Goal: Transaction & Acquisition: Subscribe to service/newsletter

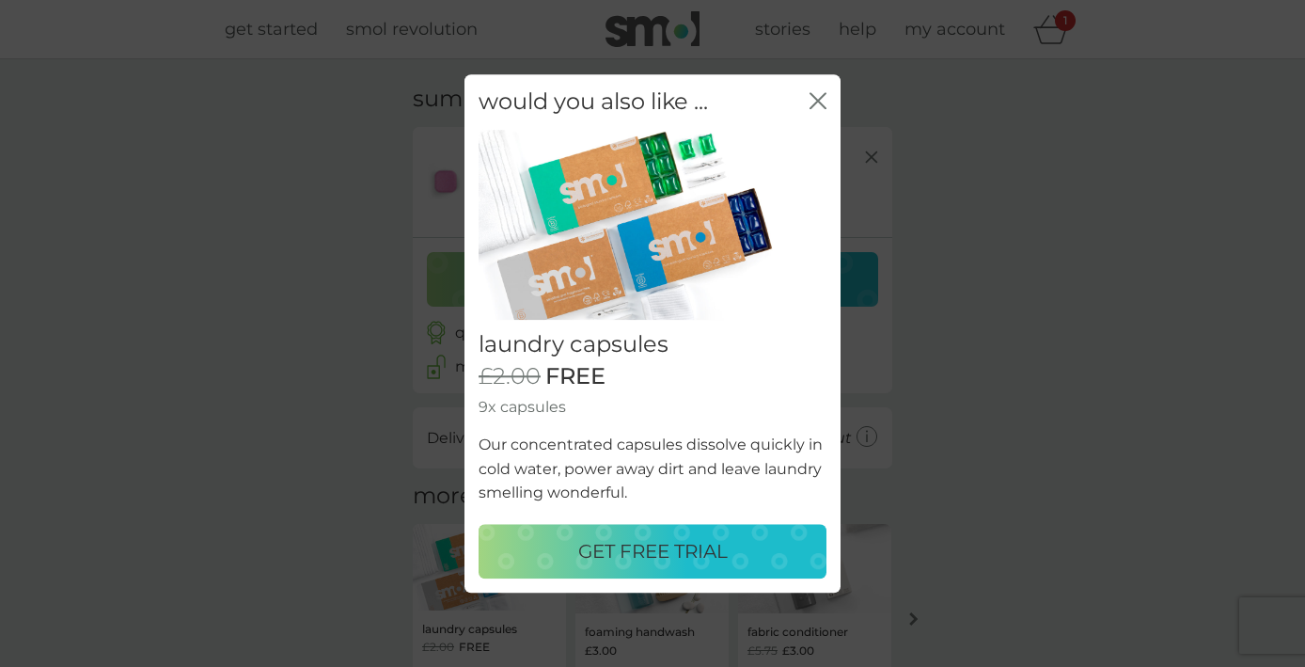
click at [749, 556] on div "GET FREE TRIAL" at bounding box center [652, 551] width 310 height 30
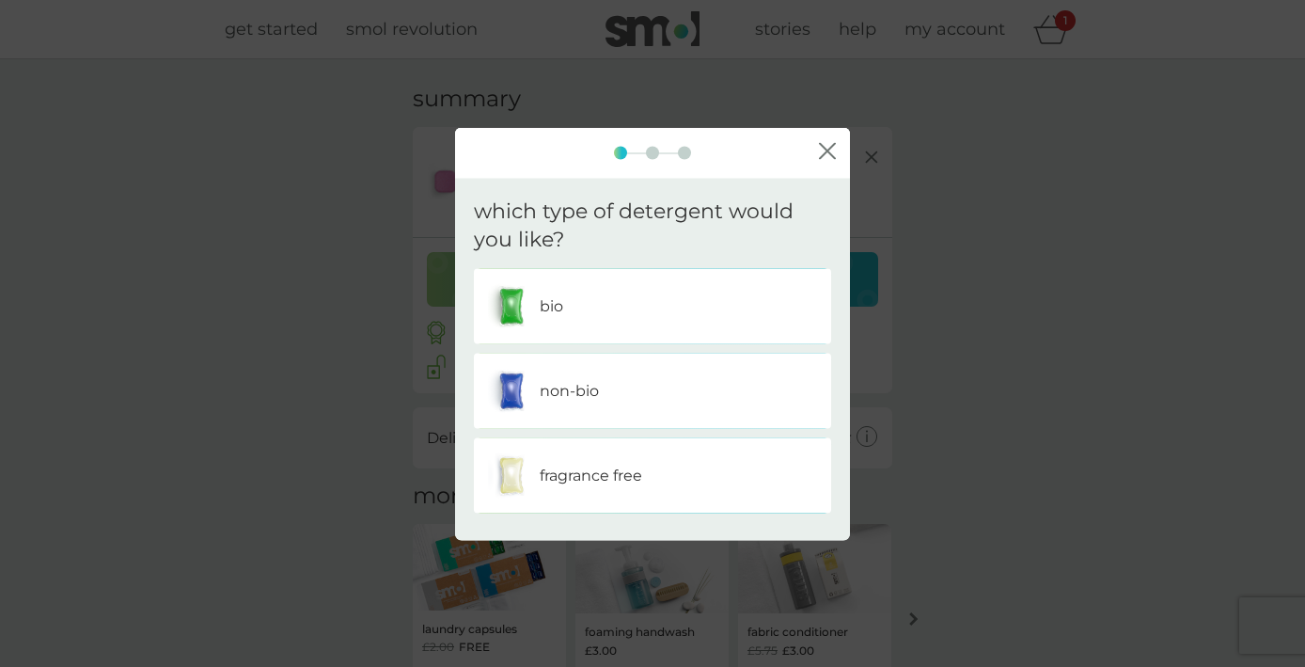
click at [627, 401] on div "non-bio" at bounding box center [652, 391] width 329 height 47
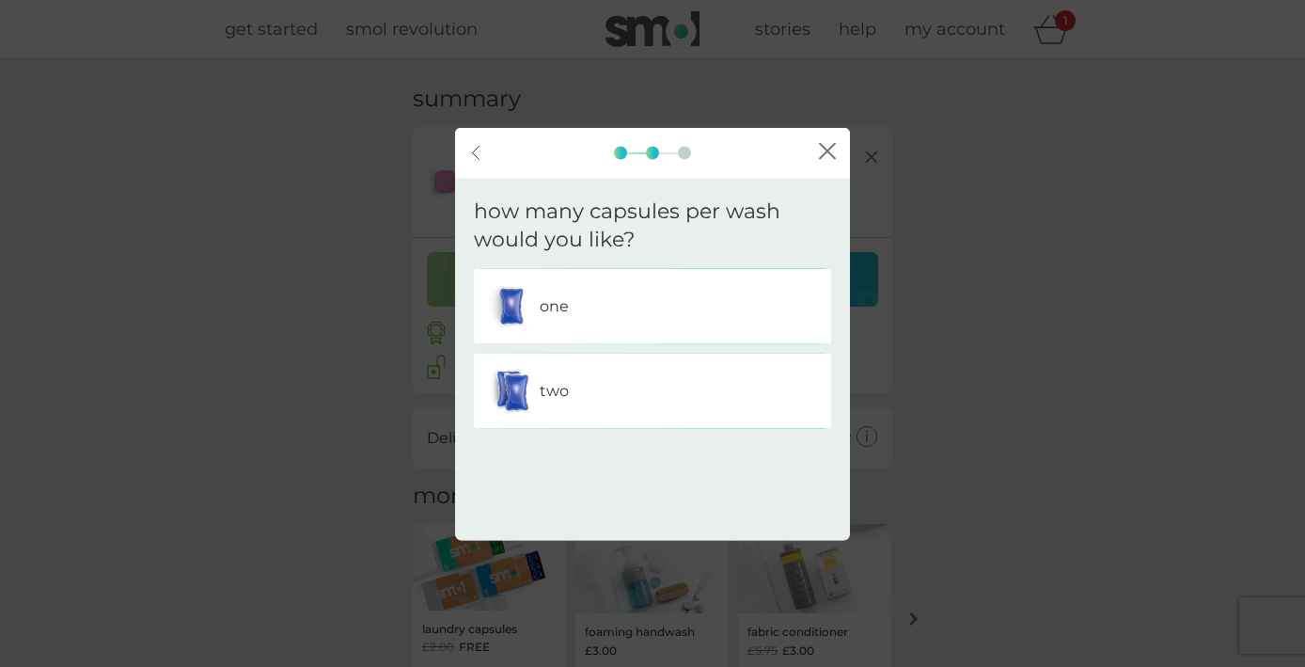
click at [556, 306] on p "one" at bounding box center [554, 306] width 29 height 24
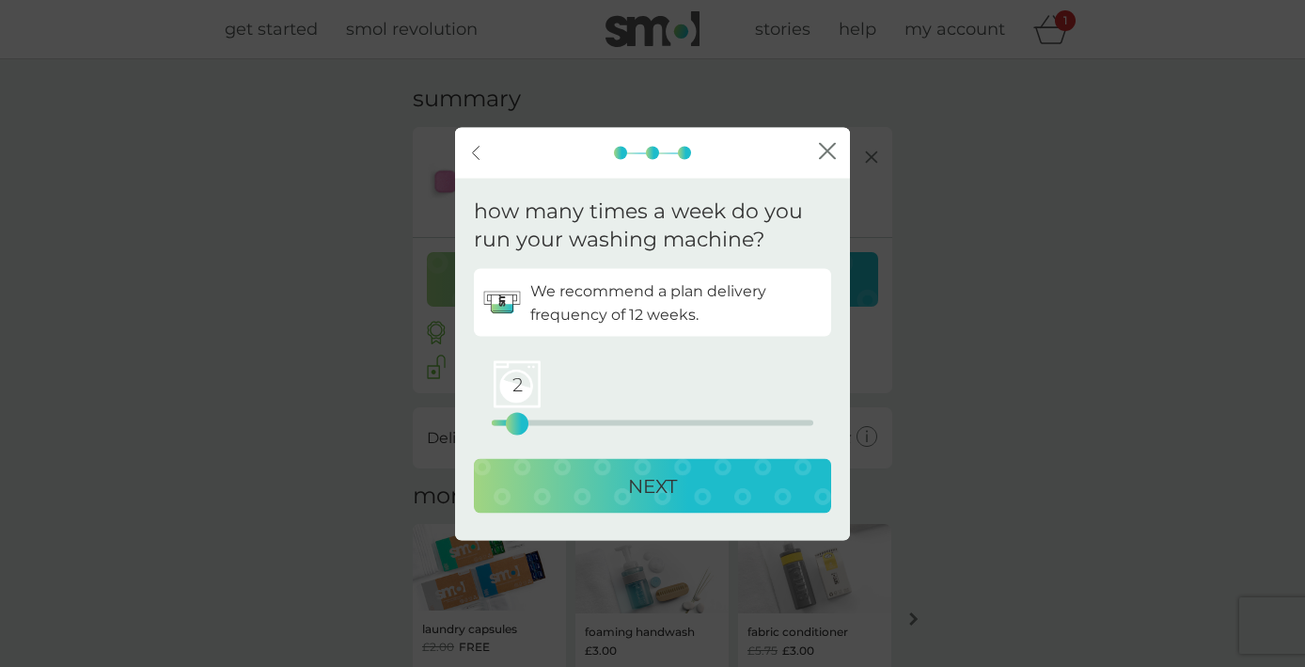
drag, startPoint x: 493, startPoint y: 422, endPoint x: 518, endPoint y: 424, distance: 25.5
click at [518, 424] on div "2" at bounding box center [517, 424] width 8 height 8
click at [650, 485] on p "NEXT" at bounding box center [652, 486] width 49 height 30
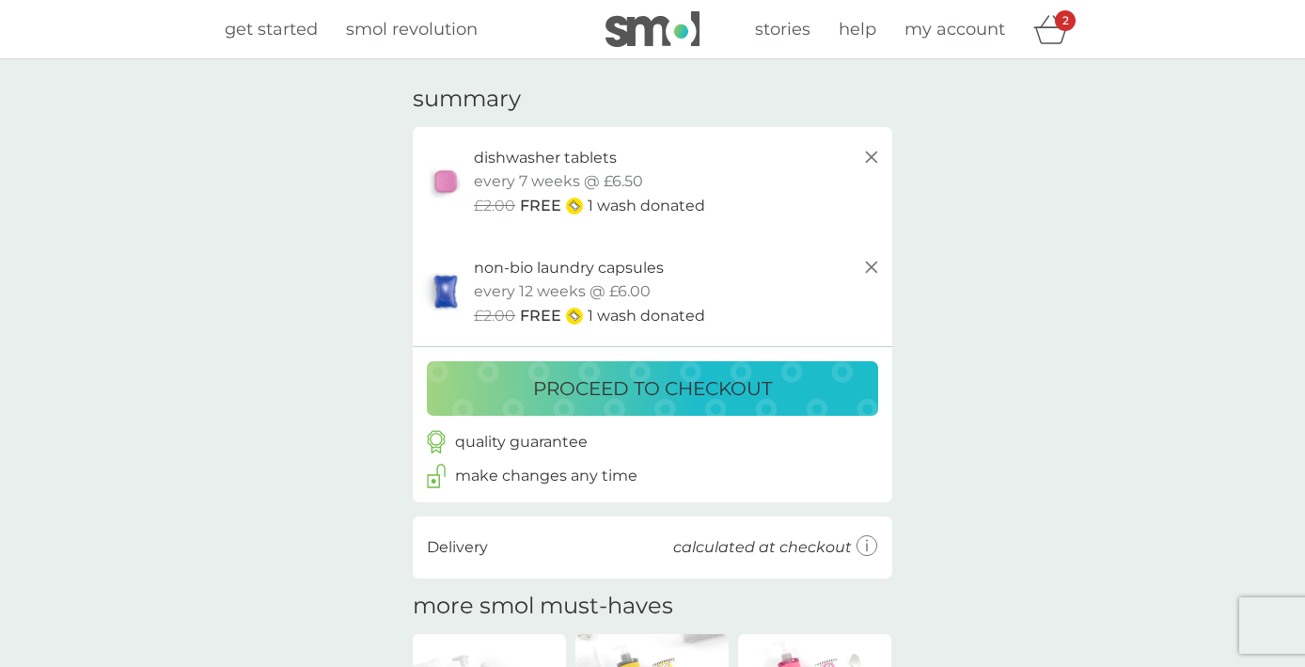
click at [766, 393] on p "proceed to checkout" at bounding box center [652, 388] width 239 height 30
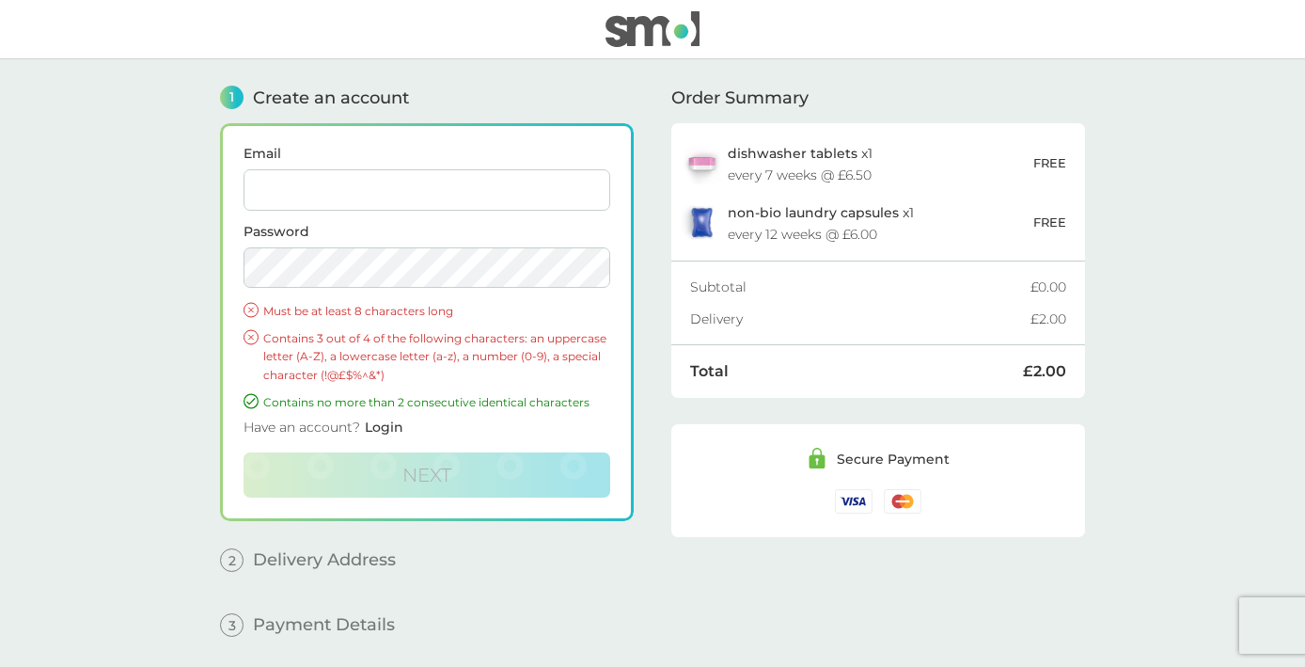
click at [365, 197] on input "Email" at bounding box center [427, 189] width 367 height 41
type input "[EMAIL_ADDRESS][DOMAIN_NAME]"
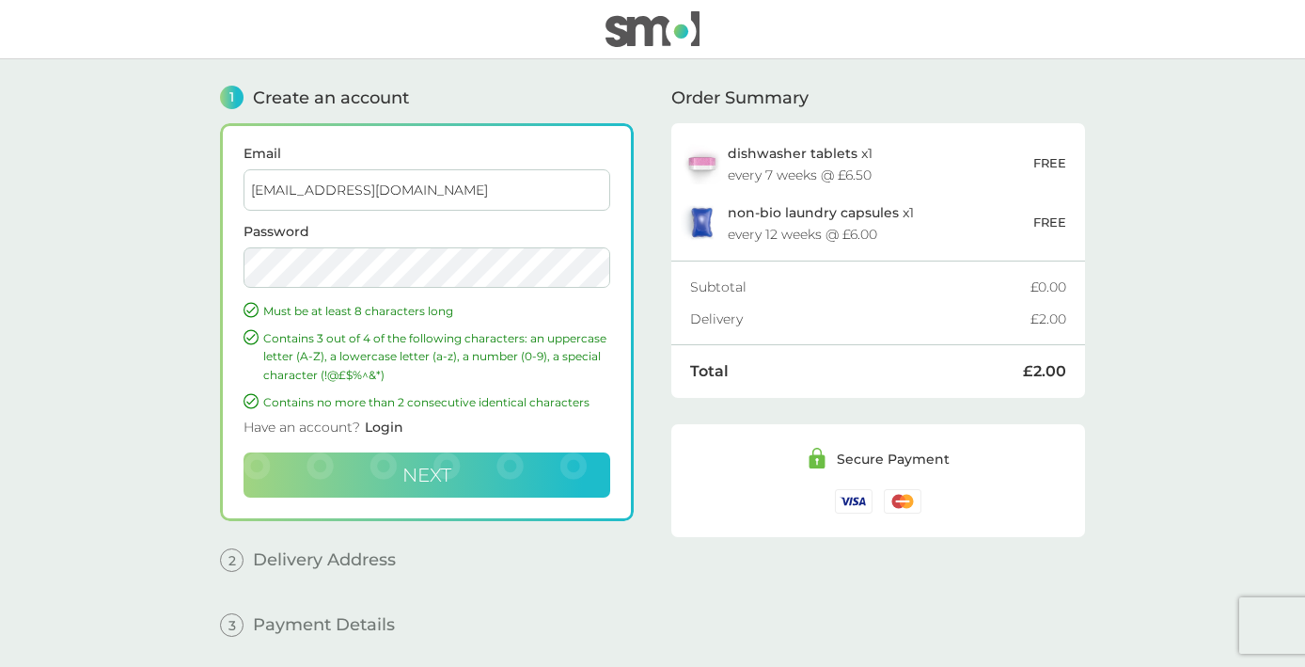
click at [454, 474] on button "Next" at bounding box center [427, 474] width 367 height 45
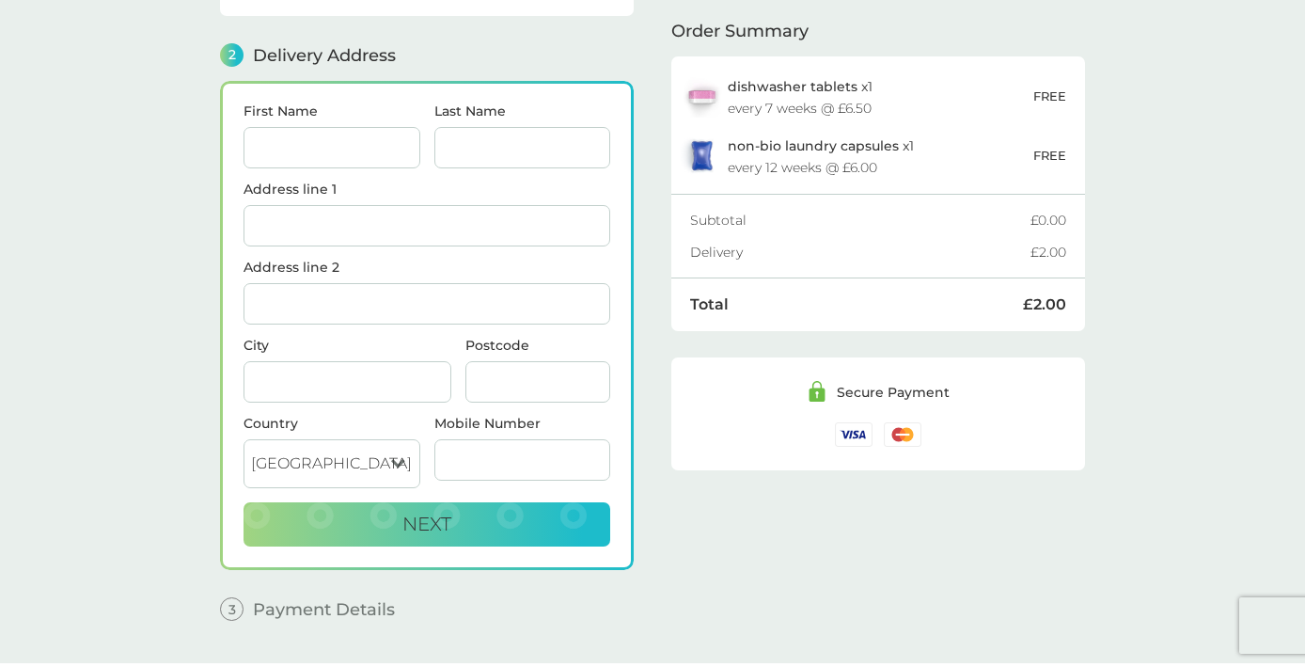
scroll to position [230, 0]
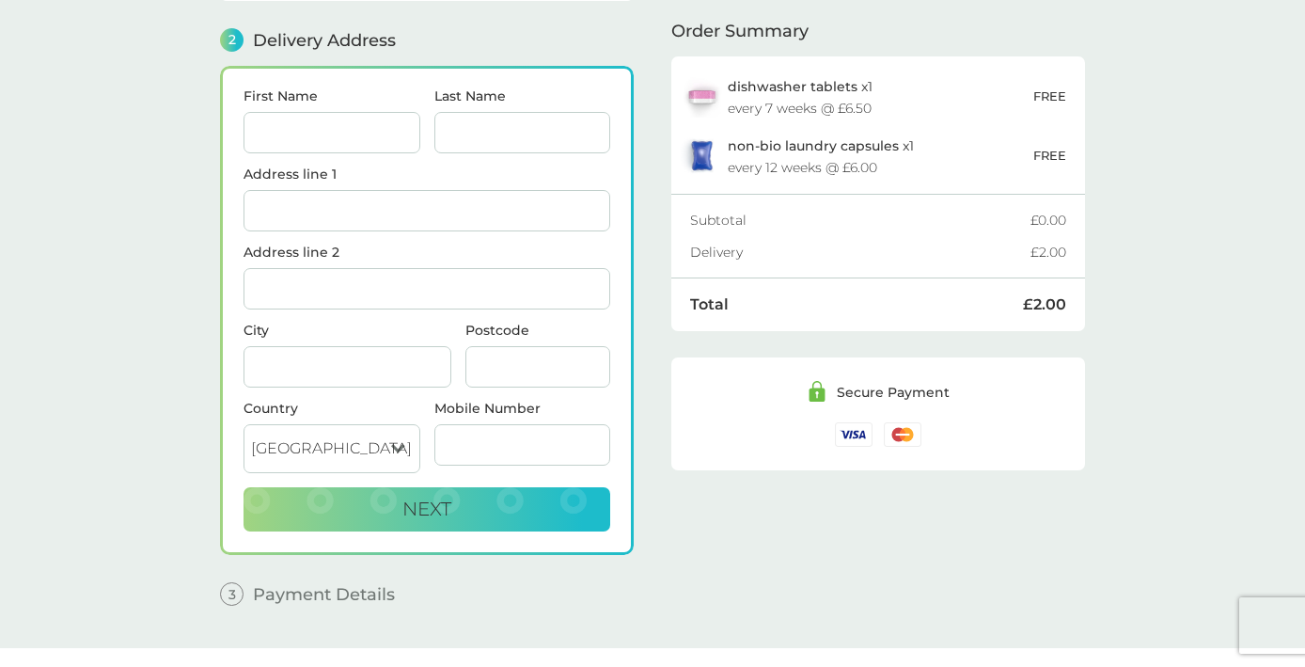
click at [345, 132] on input "First Name" at bounding box center [332, 132] width 177 height 41
type input "Nykeeta"
type input "[PERSON_NAME]"
type input "[STREET_ADDRESS]"
type input "[GEOGRAPHIC_DATA]"
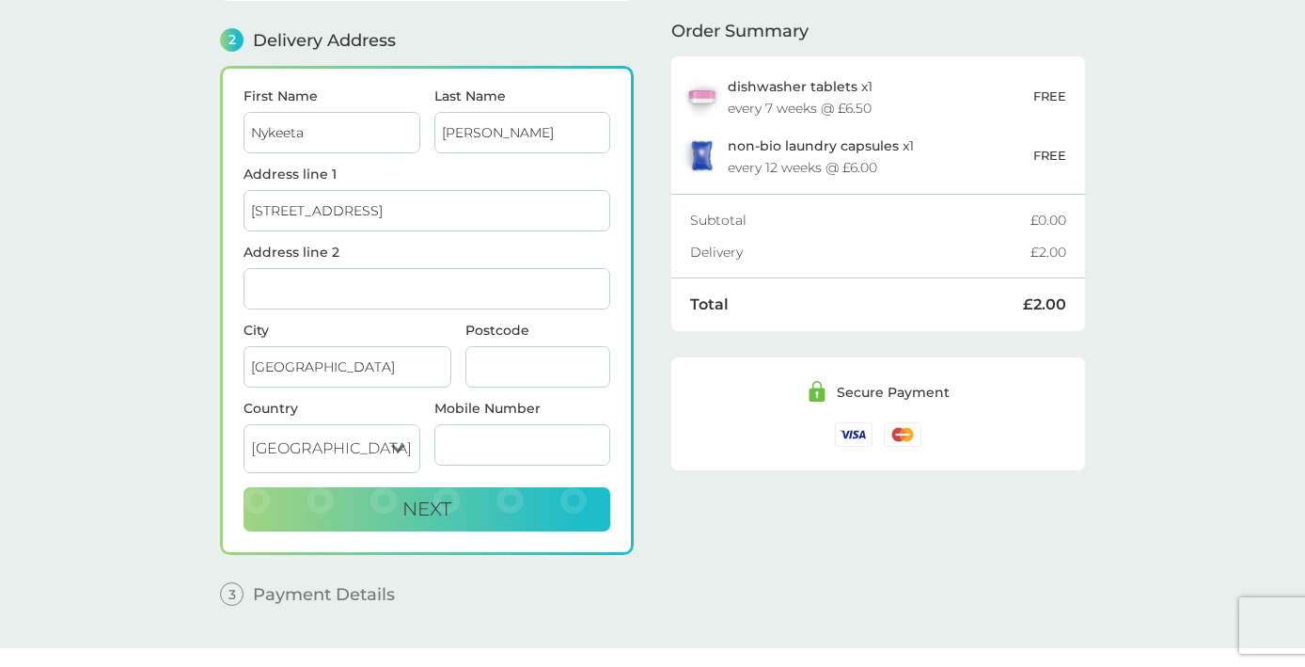
type input "E14 7TR"
type input "07971491786"
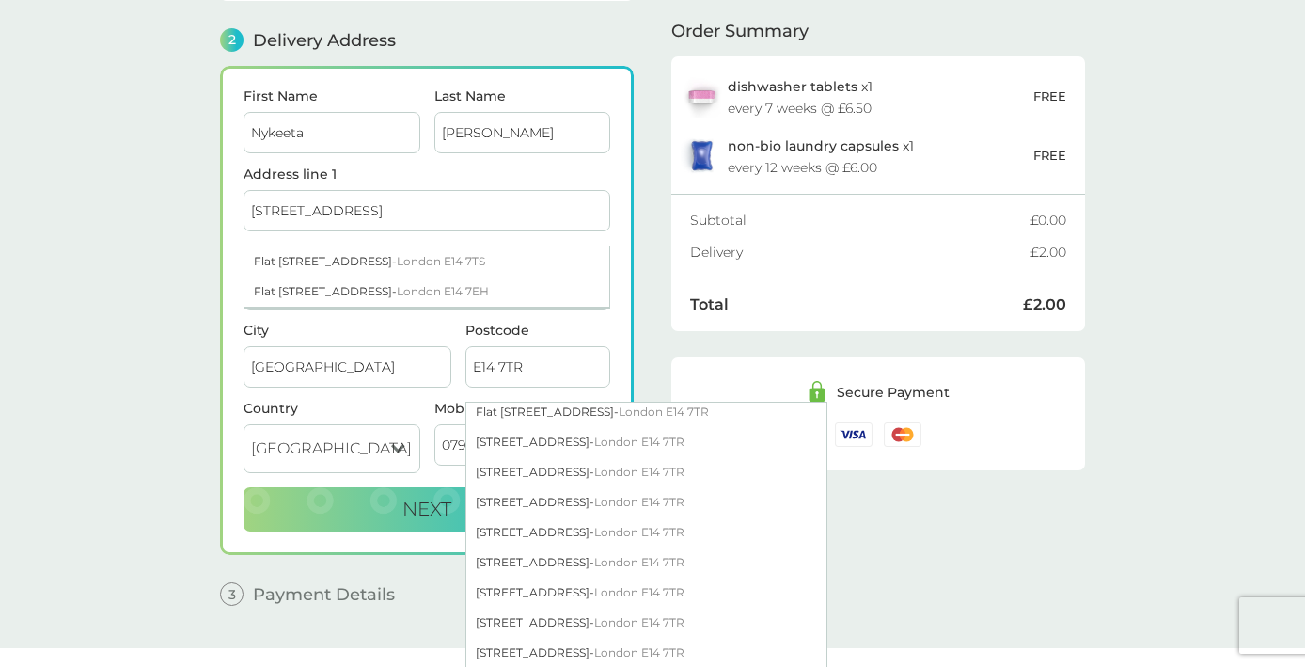
scroll to position [486, 0]
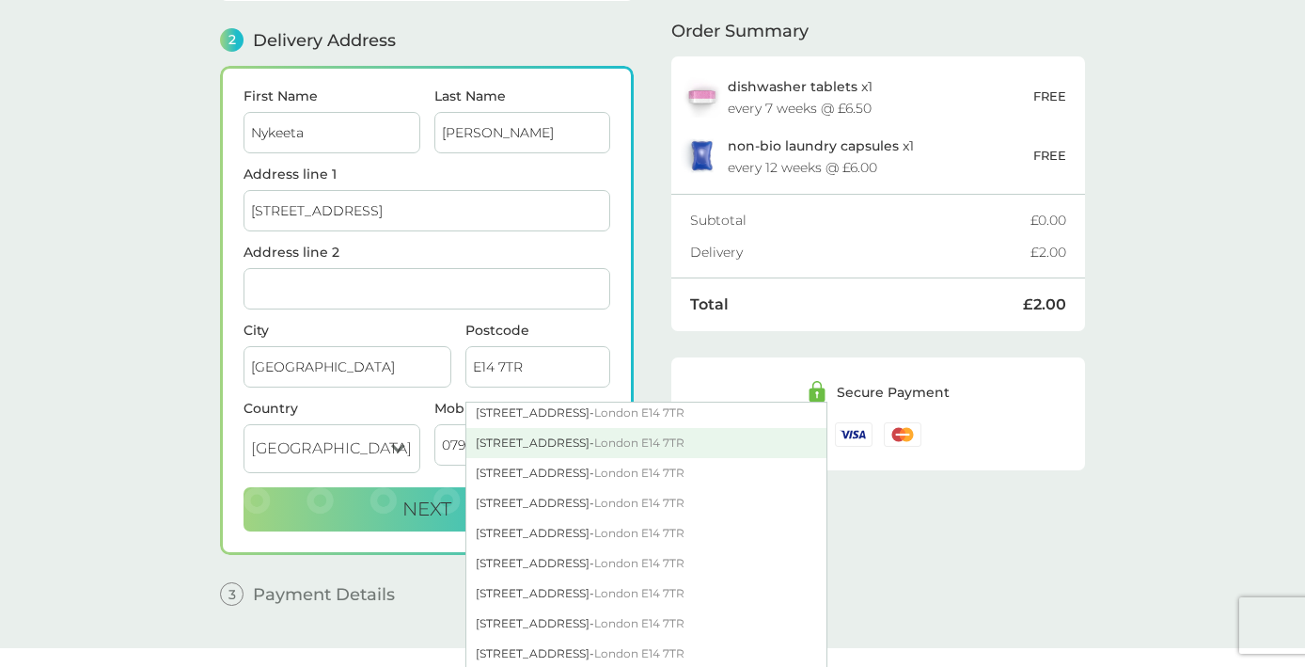
click at [588, 435] on div "[STREET_ADDRESS]" at bounding box center [646, 443] width 360 height 30
type input "[STREET_ADDRESS]"
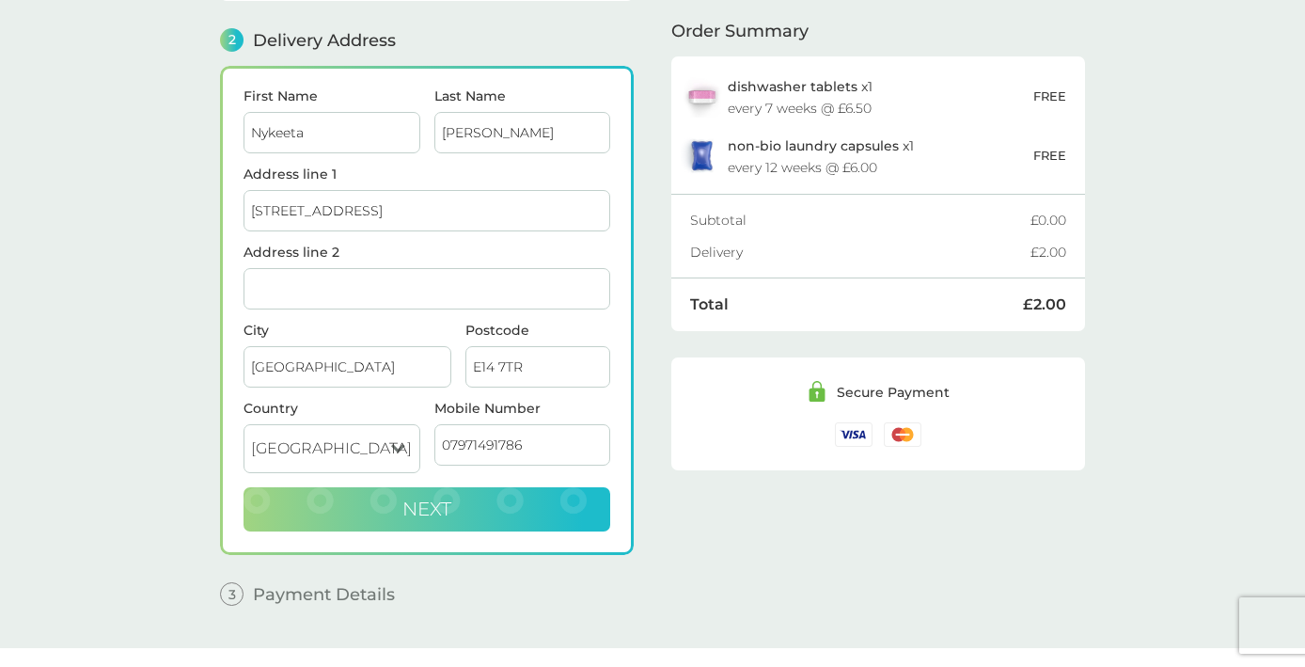
click at [458, 520] on button "Next" at bounding box center [427, 509] width 367 height 45
checkbox input "true"
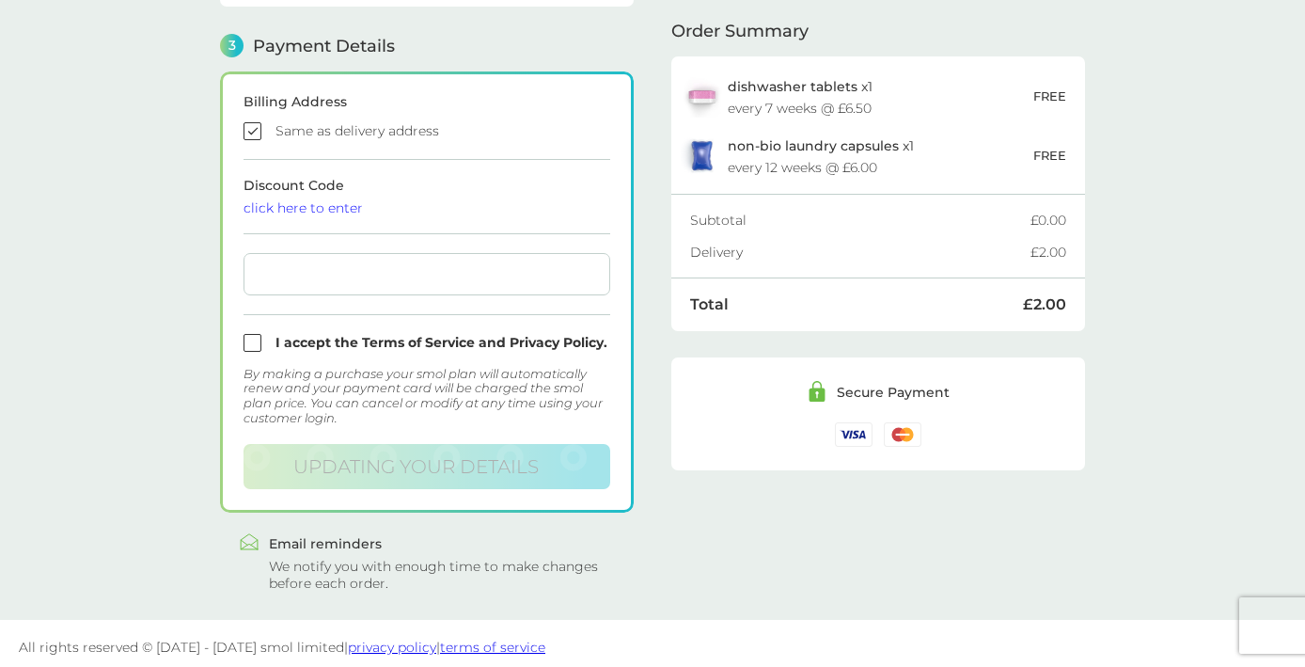
scroll to position [518, 0]
